Goal: Task Accomplishment & Management: Manage account settings

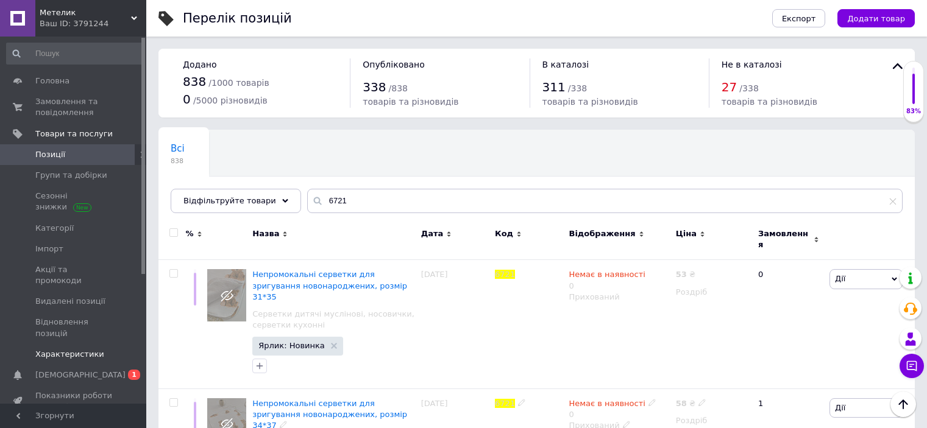
scroll to position [183, 0]
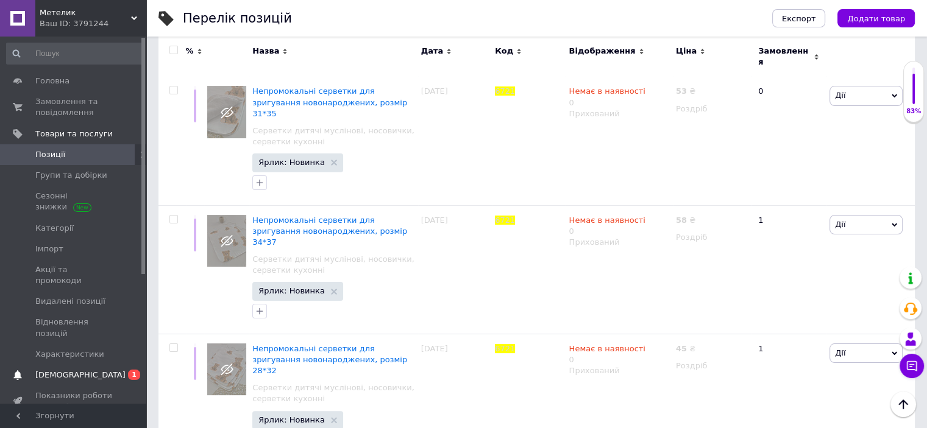
click at [62, 365] on link "Сповіщення 0 1" at bounding box center [75, 375] width 150 height 21
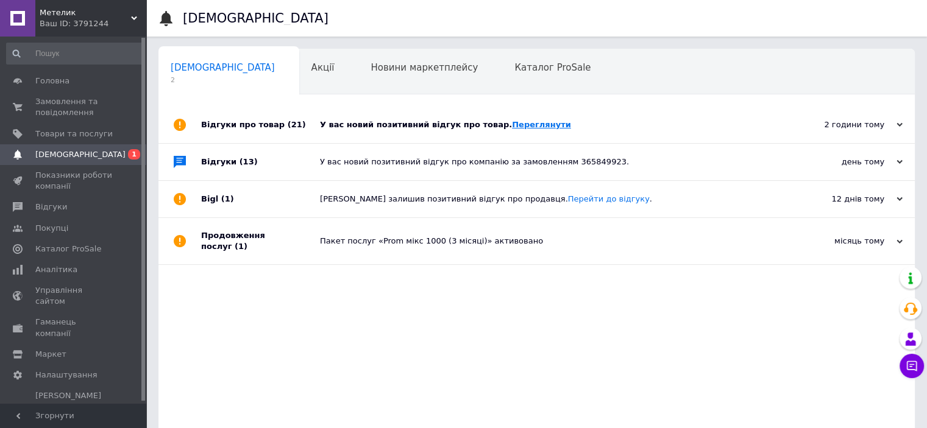
click at [519, 126] on link "Переглянути" at bounding box center [541, 124] width 59 height 9
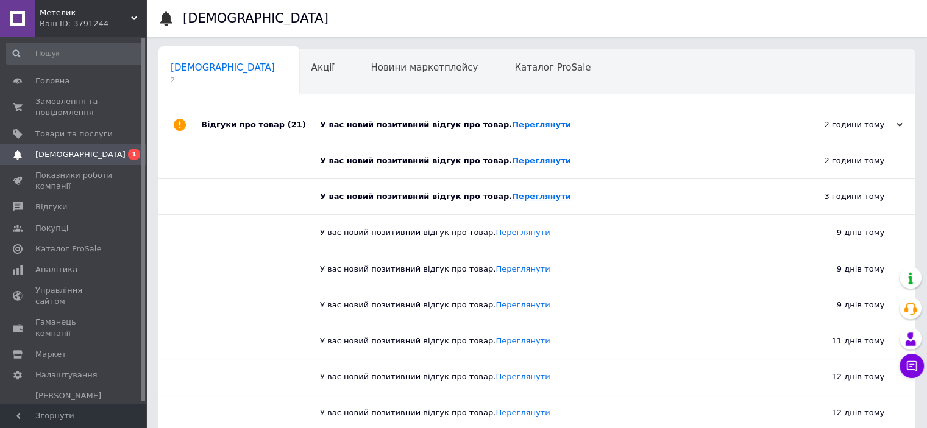
click at [512, 196] on link "Переглянути" at bounding box center [541, 196] width 59 height 9
click at [524, 162] on link "Переглянути" at bounding box center [541, 160] width 59 height 9
click at [63, 135] on span "Товари та послуги" at bounding box center [73, 134] width 77 height 11
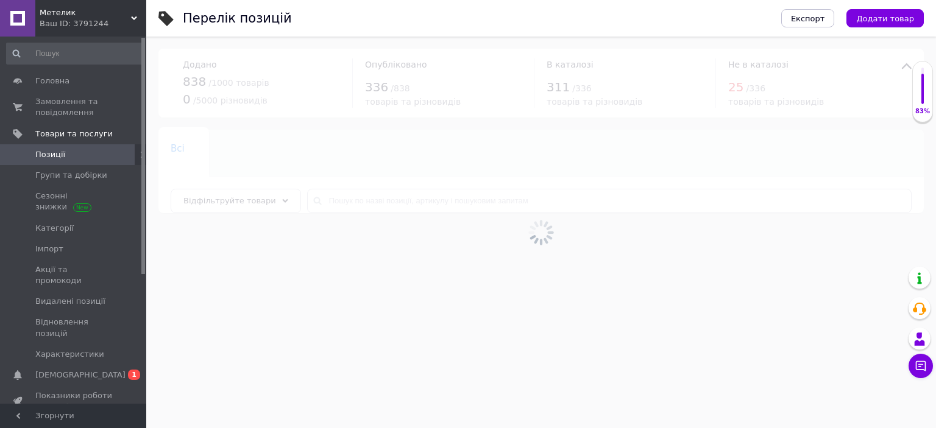
click at [65, 152] on span "Позиції" at bounding box center [73, 154] width 77 height 11
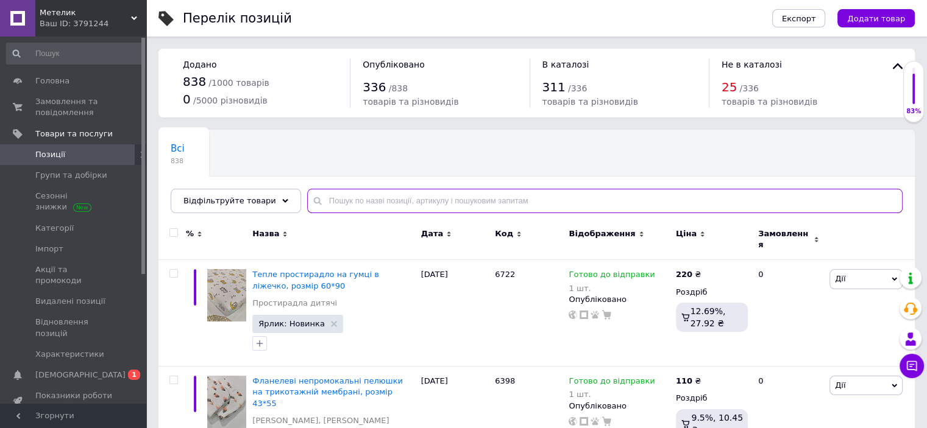
click at [356, 205] on input "text" at bounding box center [604, 201] width 595 height 24
type input "6623"
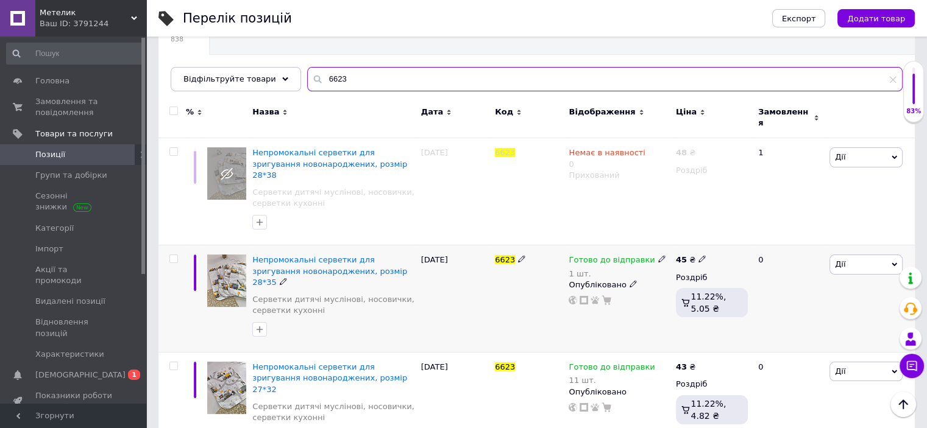
scroll to position [145, 0]
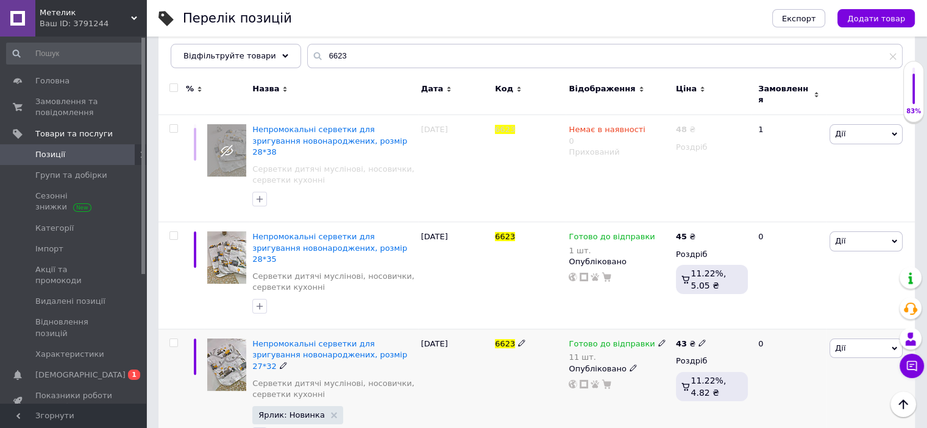
click at [610, 339] on span "Готово до відправки" at bounding box center [612, 345] width 86 height 13
click at [795, 368] on div "Залишки" at bounding box center [742, 373] width 152 height 11
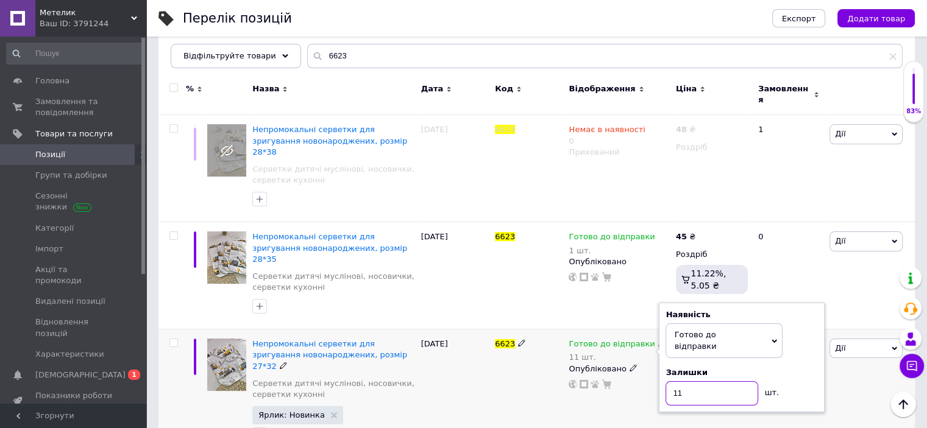
click at [724, 382] on input "11" at bounding box center [712, 394] width 93 height 24
type input "1"
type input "9"
click at [675, 404] on div "43 ₴ Роздріб 11.22%, 4.82 ₴" at bounding box center [712, 394] width 78 height 129
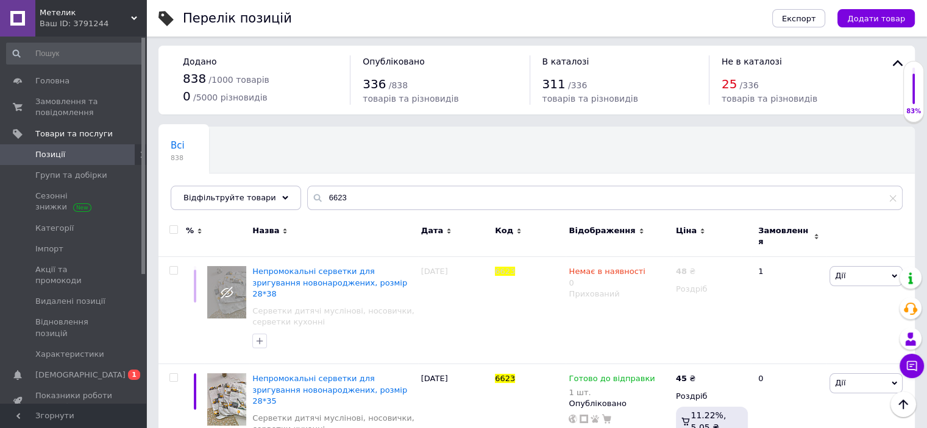
scroll to position [0, 0]
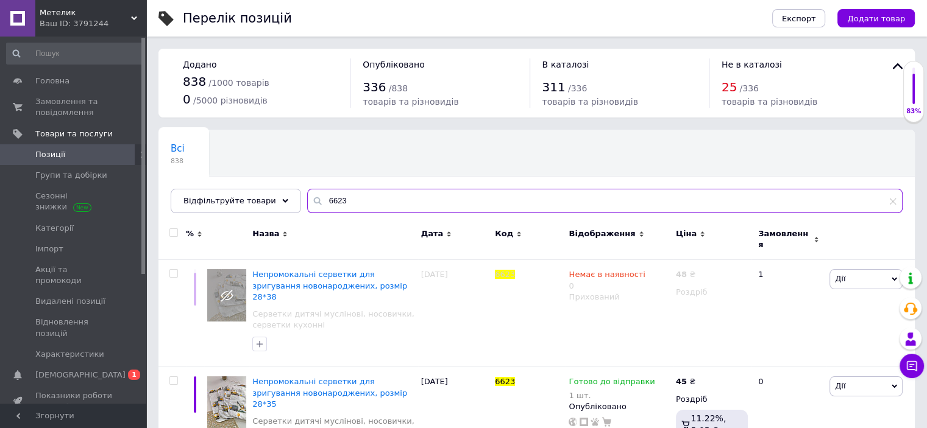
click at [358, 200] on input "6623" at bounding box center [604, 201] width 595 height 24
type input "6460"
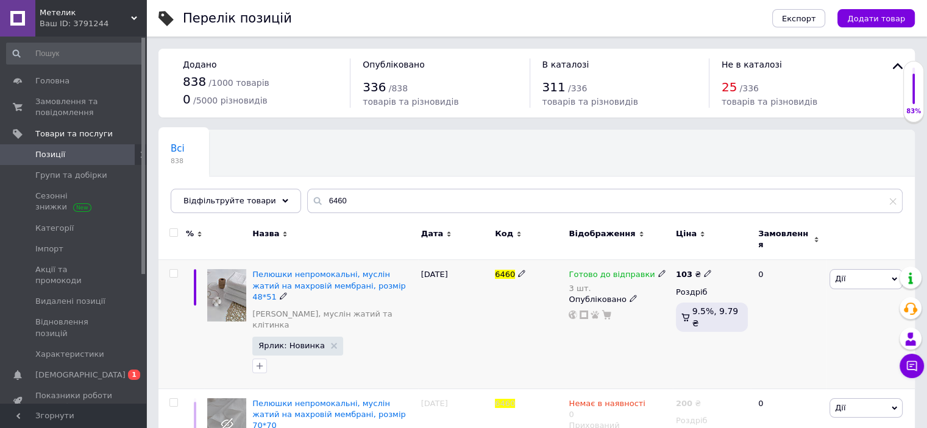
click at [591, 270] on span "Готово до відправки" at bounding box center [612, 276] width 86 height 13
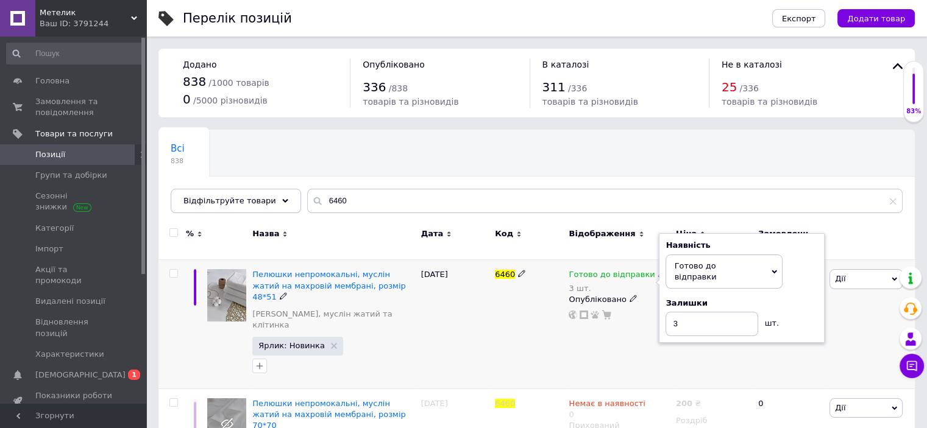
drag, startPoint x: 811, startPoint y: 265, endPoint x: 787, endPoint y: 283, distance: 29.5
click at [805, 269] on div "Наявність [PERSON_NAME] до відправки В наявності Немає в наявності Під замовлен…" at bounding box center [742, 288] width 152 height 96
click at [724, 312] on input "3" at bounding box center [712, 324] width 93 height 24
type input "2"
click at [624, 341] on div "Готово до відправки 3 шт. Наявність [PERSON_NAME] до відправки В наявності Нема…" at bounding box center [619, 324] width 107 height 129
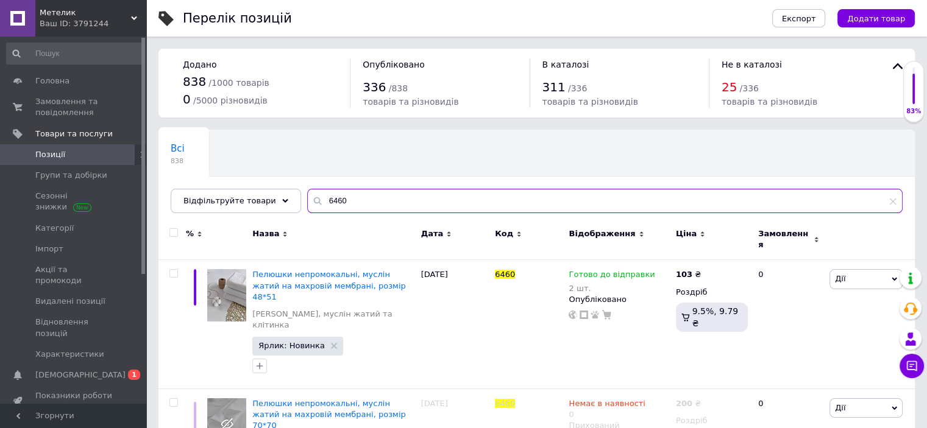
click at [382, 202] on input "6460" at bounding box center [604, 201] width 595 height 24
type input "6702"
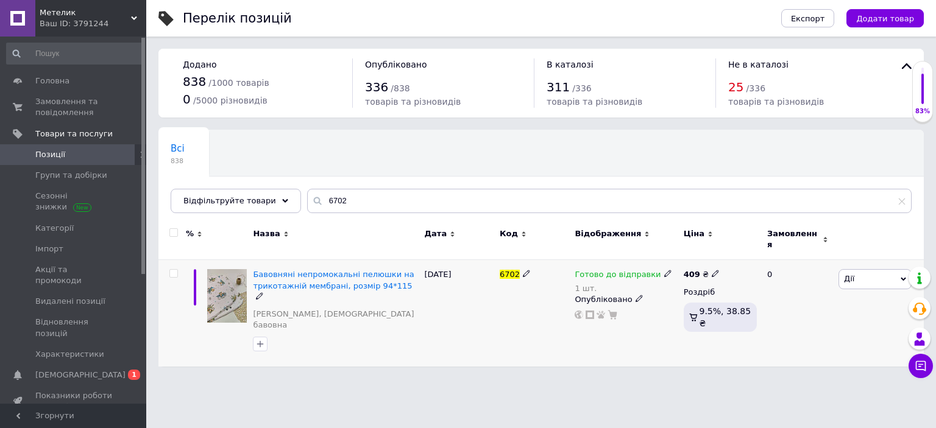
click at [600, 270] on span "Готово до відправки" at bounding box center [618, 276] width 86 height 13
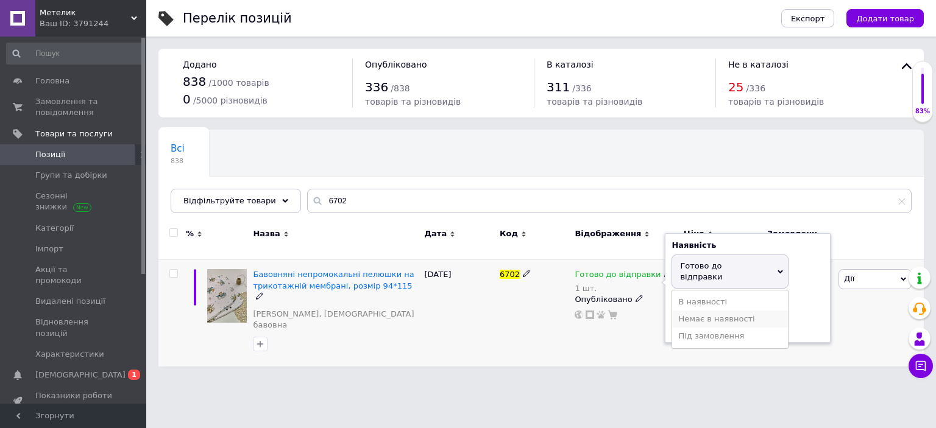
click at [721, 311] on li "Немає в наявності" at bounding box center [730, 319] width 116 height 17
click at [713, 307] on input "1" at bounding box center [718, 313] width 93 height 24
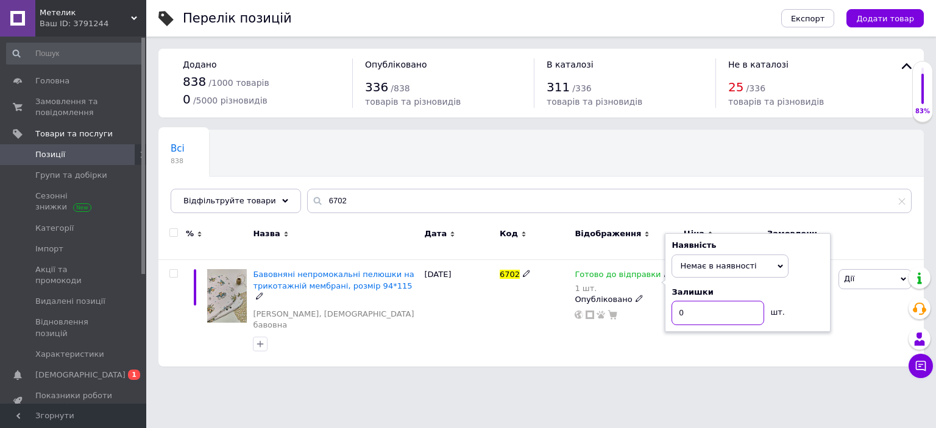
type input "0"
click at [627, 294] on div "Опубліковано" at bounding box center [626, 299] width 102 height 11
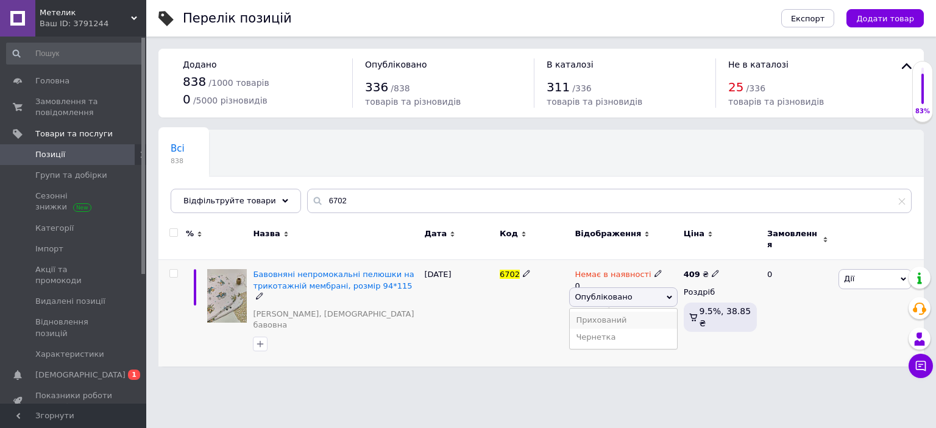
click at [607, 312] on li "Прихований" at bounding box center [623, 320] width 107 height 17
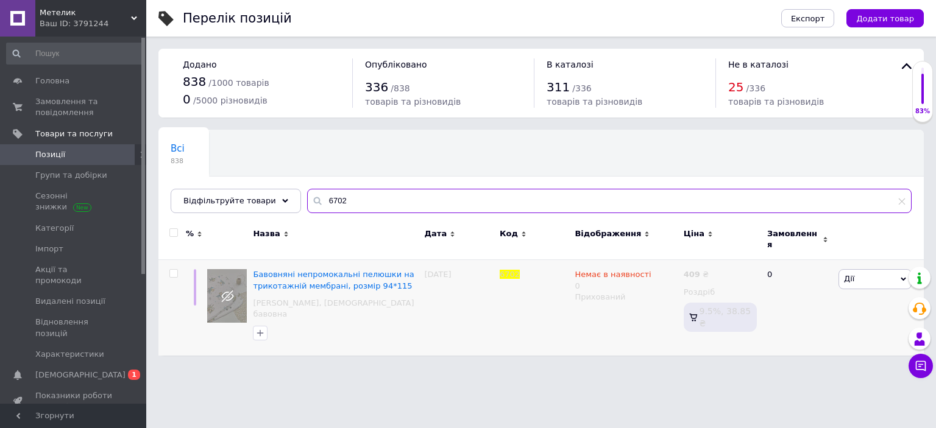
click at [359, 200] on input "6702" at bounding box center [609, 201] width 605 height 24
type input "6574"
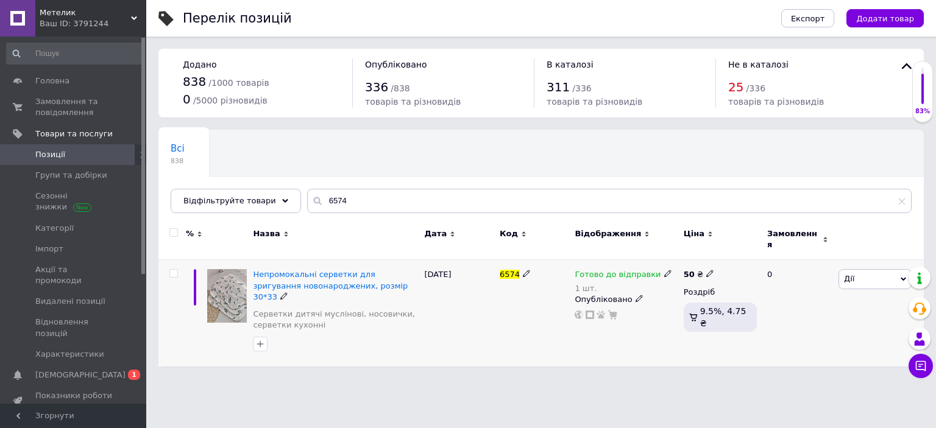
click at [617, 270] on span "Готово до відправки" at bounding box center [618, 276] width 86 height 13
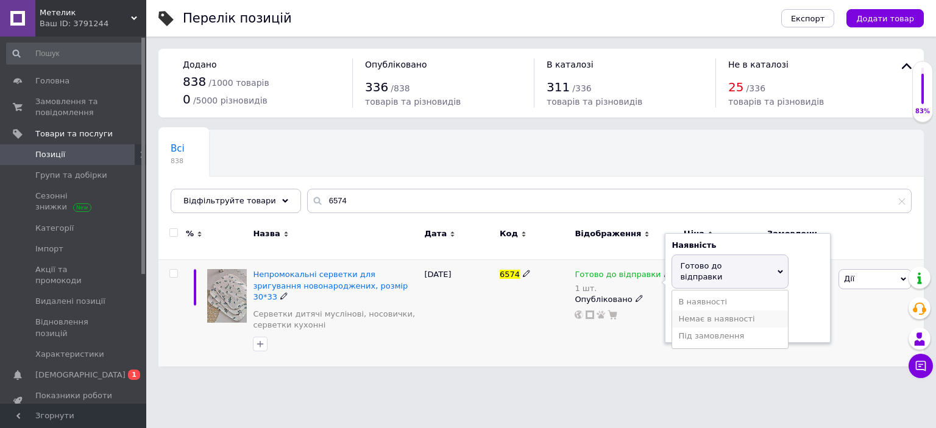
click at [725, 311] on li "Немає в наявності" at bounding box center [730, 319] width 116 height 17
click at [712, 309] on input "1" at bounding box center [718, 313] width 93 height 24
type input "0"
click at [702, 327] on div "50 ₴ Роздріб 9.5%, 4.75 ₴" at bounding box center [720, 313] width 79 height 107
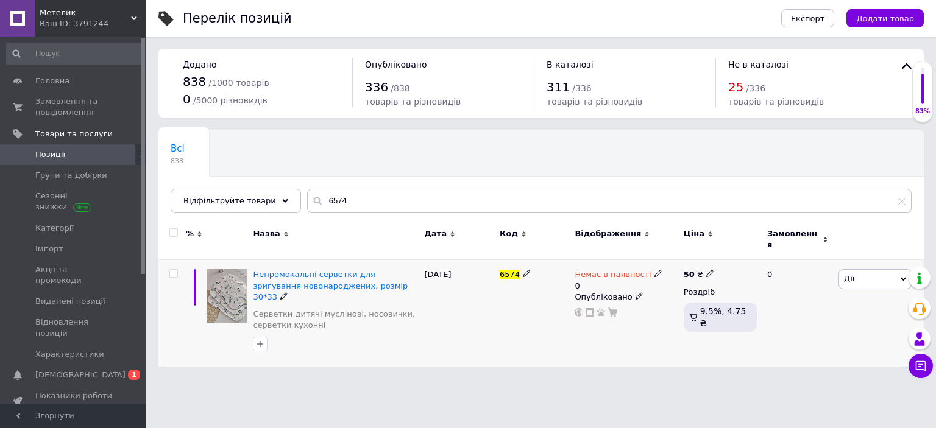
click at [636, 293] on icon at bounding box center [639, 296] width 7 height 7
click at [601, 315] on li "Прихований" at bounding box center [623, 320] width 107 height 17
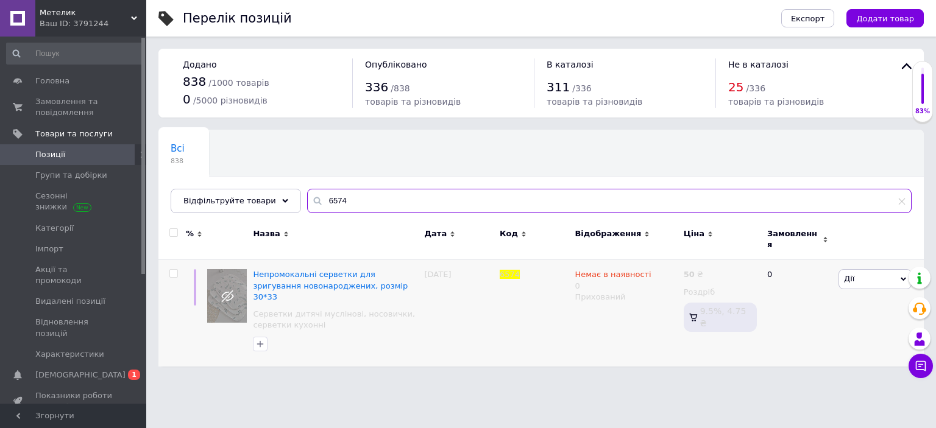
click at [395, 202] on input "6574" at bounding box center [609, 201] width 605 height 24
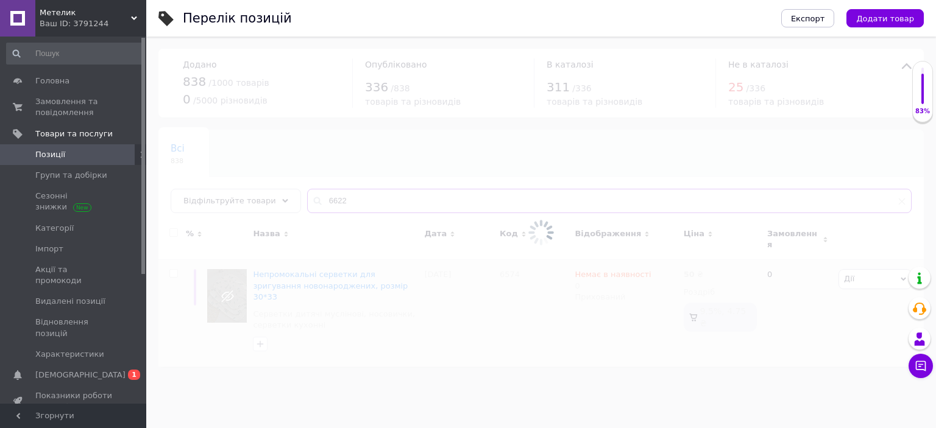
type input "6622"
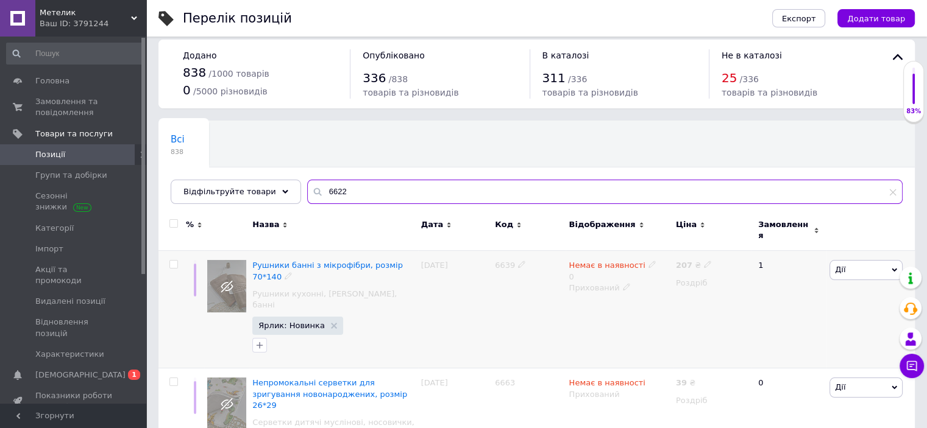
scroll to position [183, 0]
